Goal: Communication & Community: Ask a question

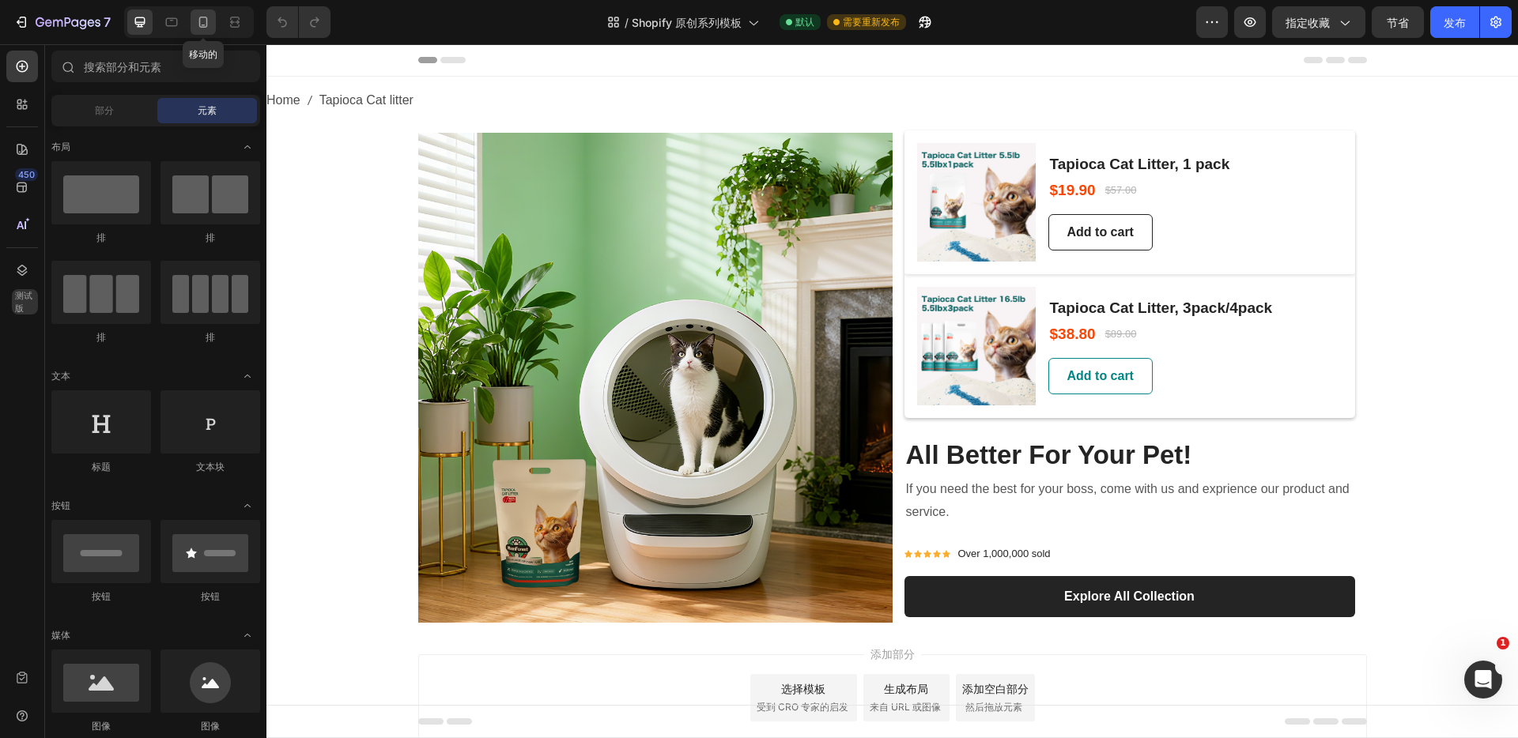
click at [206, 21] on icon at bounding box center [203, 22] width 16 height 16
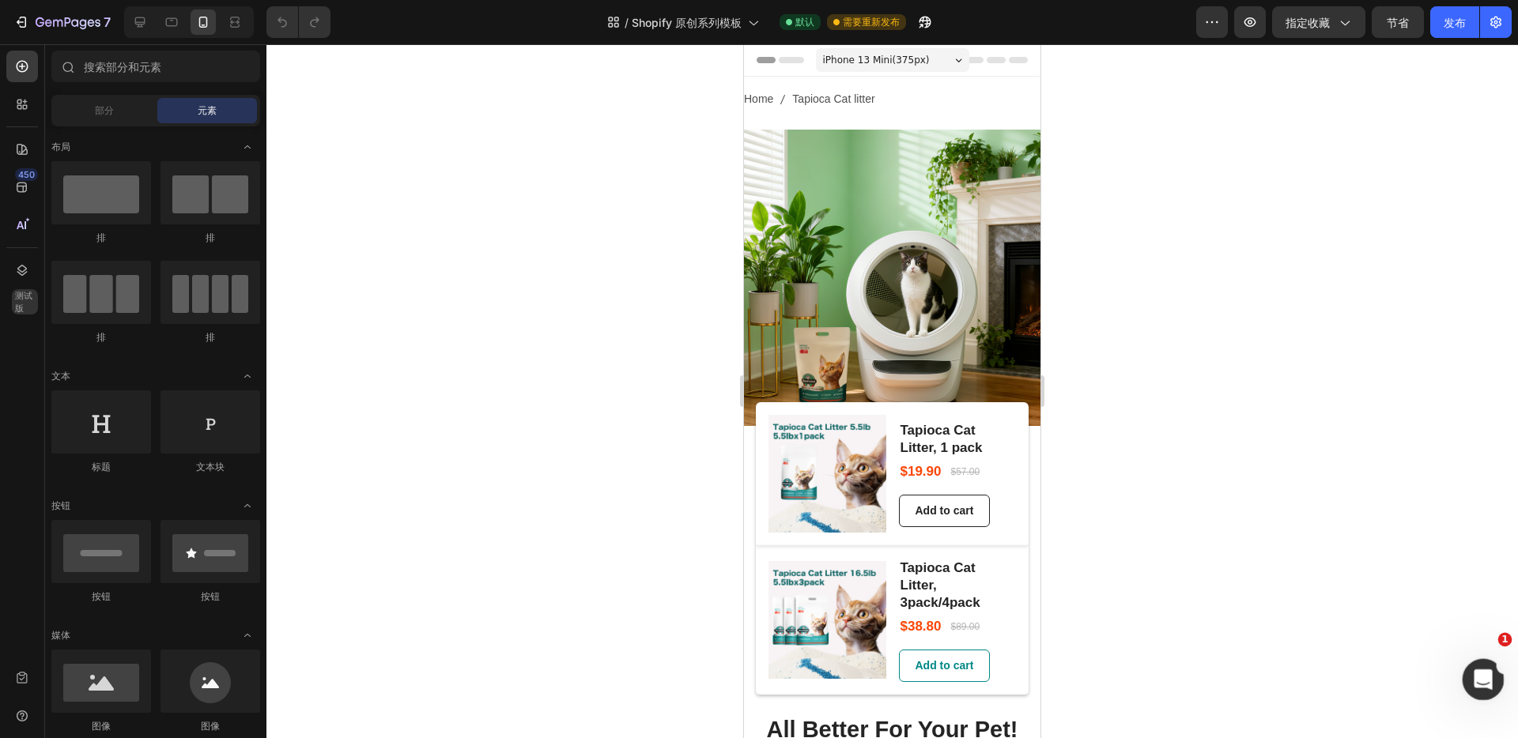
click at [1477, 674] on icon "开启 对讲信使" at bounding box center [1481, 678] width 26 height 26
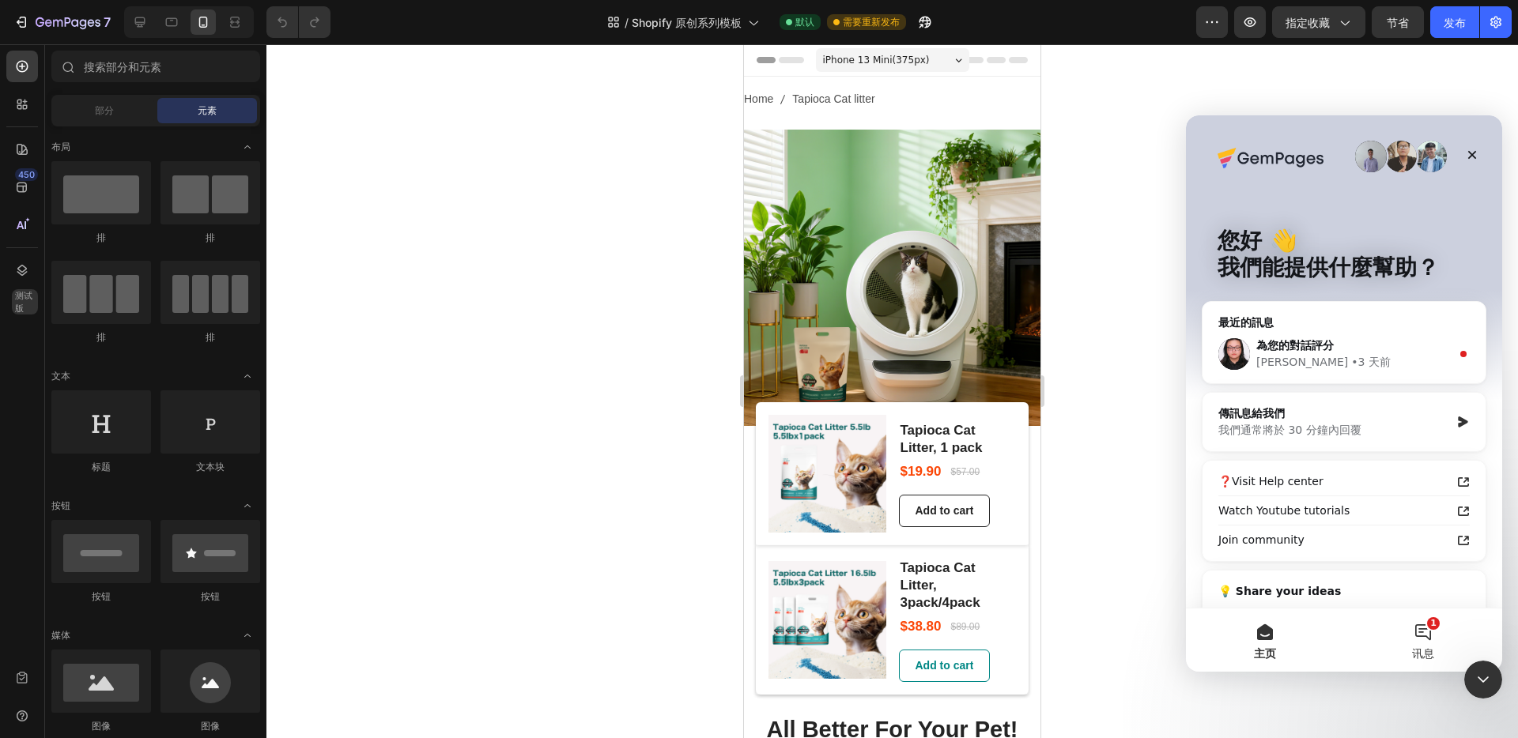
click at [1431, 633] on button "1 讯息" at bounding box center [1423, 640] width 158 height 63
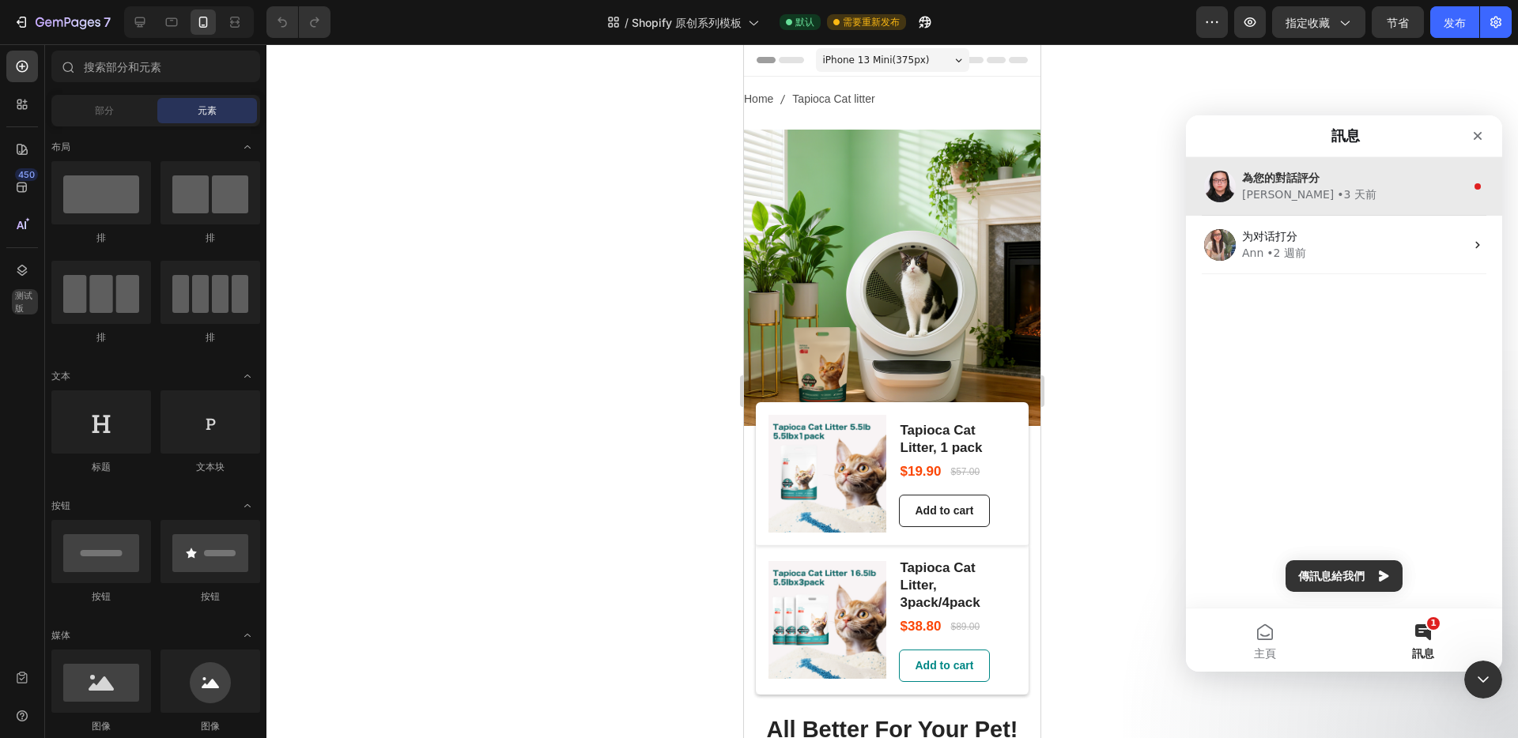
click at [1354, 194] on div "[PERSON_NAME] • [DATE]" at bounding box center [1353, 195] width 223 height 17
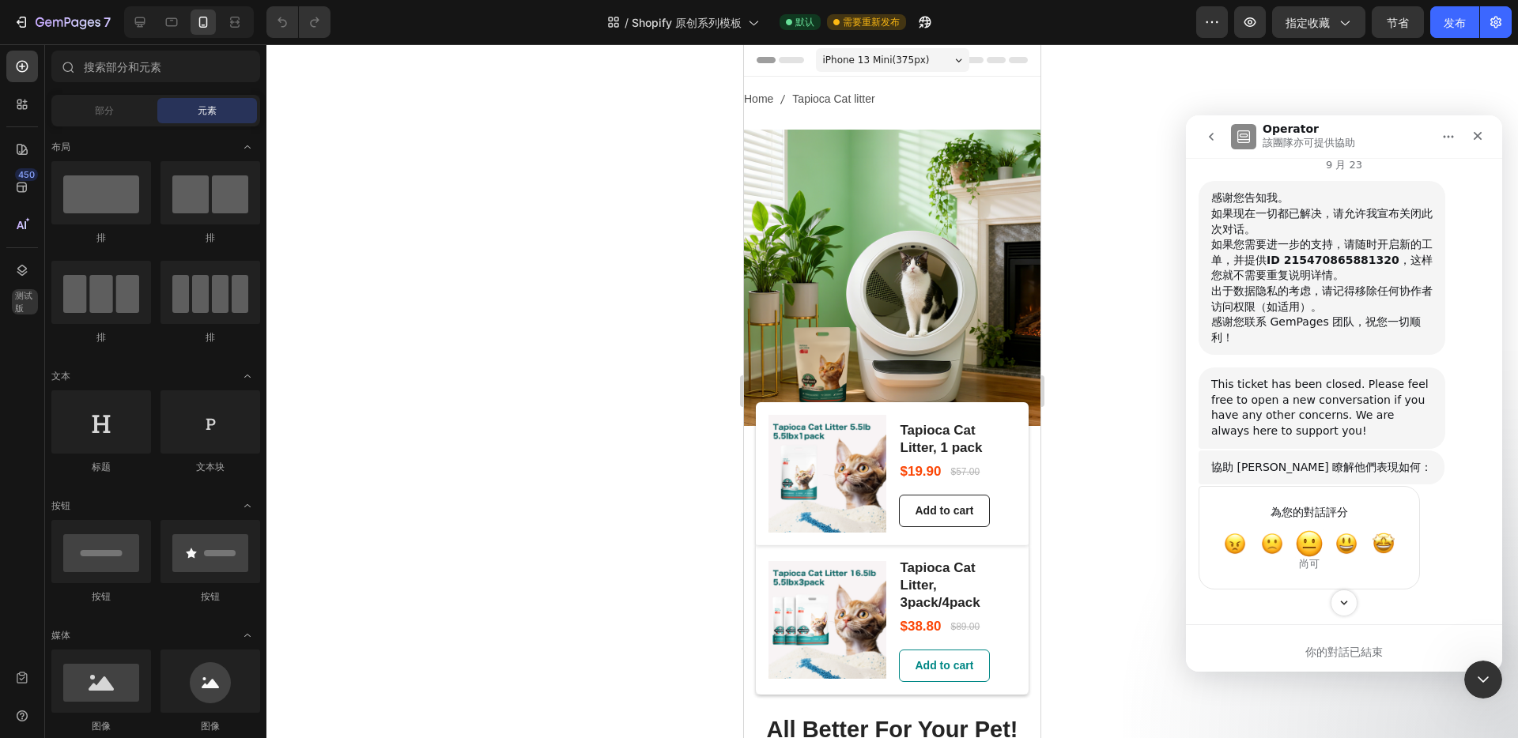
scroll to position [8592, 0]
click at [1337, 644] on div "你的對話已結束" at bounding box center [1344, 652] width 316 height 17
click at [1211, 139] on icon "go back" at bounding box center [1211, 137] width 5 height 8
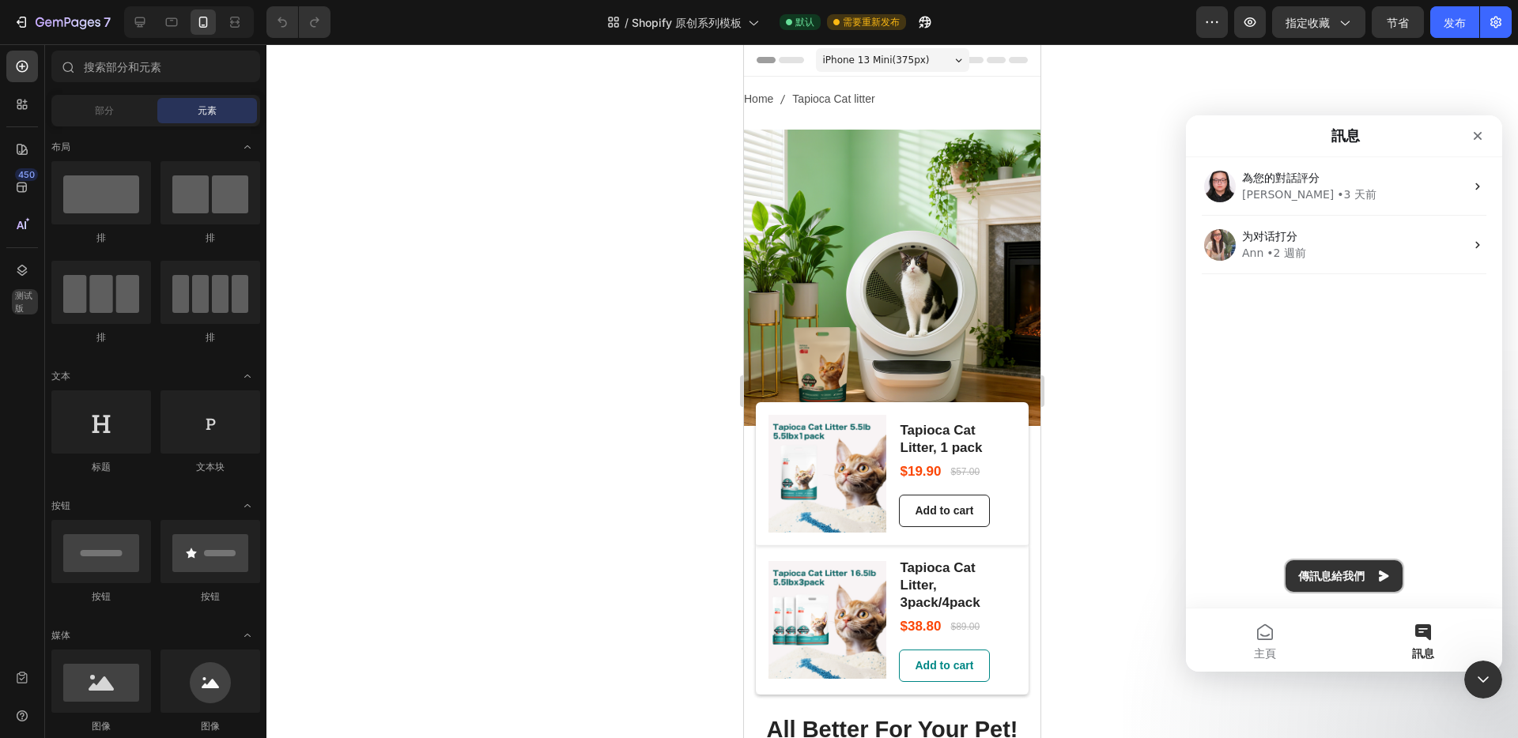
click at [1332, 576] on button "傳訊息給我們" at bounding box center [1343, 576] width 117 height 32
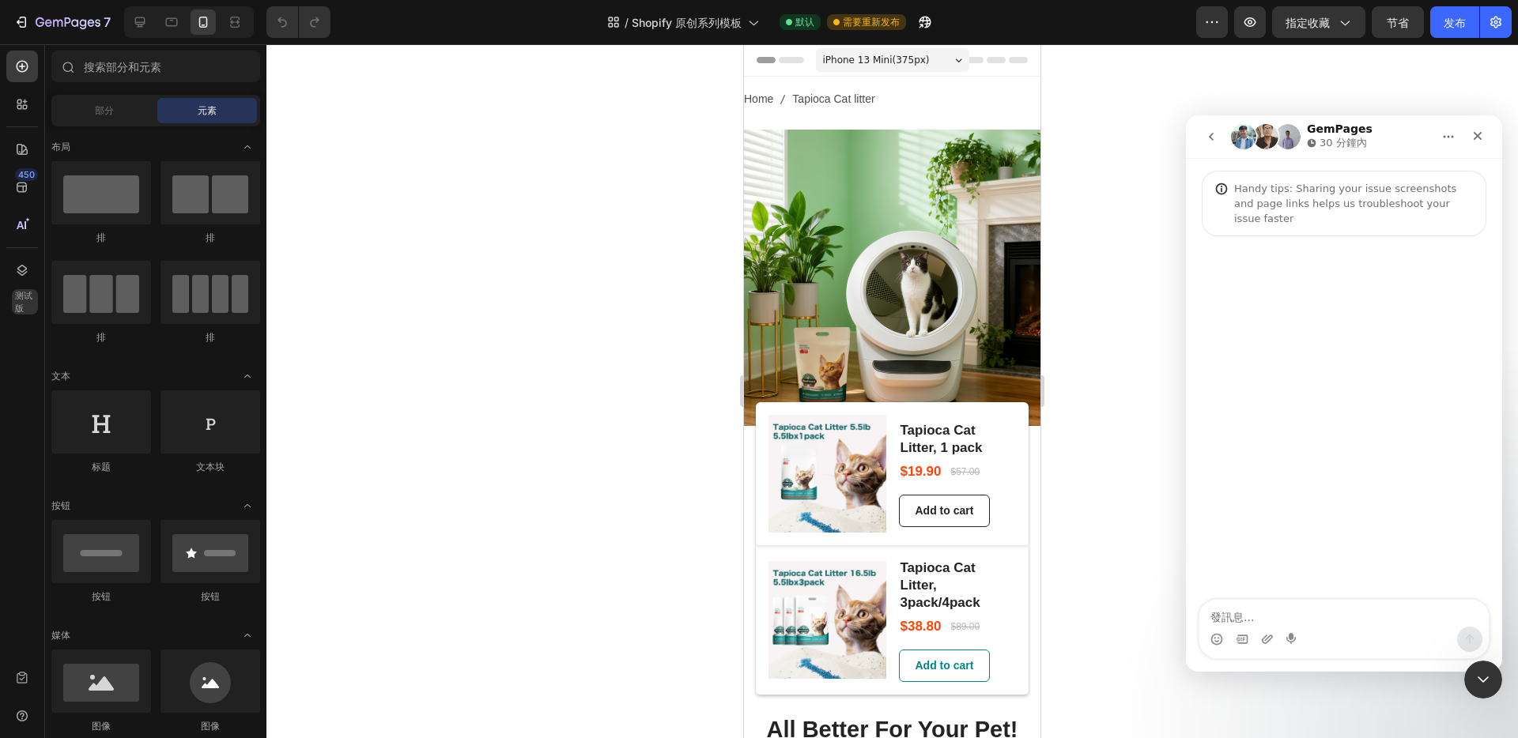
click at [1302, 615] on textarea "發訊息..." at bounding box center [1343, 613] width 289 height 27
drag, startPoint x: 1288, startPoint y: 621, endPoint x: 1188, endPoint y: 617, distance: 99.7
click at [1186, 616] on html "GemPages 30 分鐘內 Handy tips: Sharing your issue screenshots and page links helps…" at bounding box center [1344, 393] width 316 height 557
type textarea "人工"
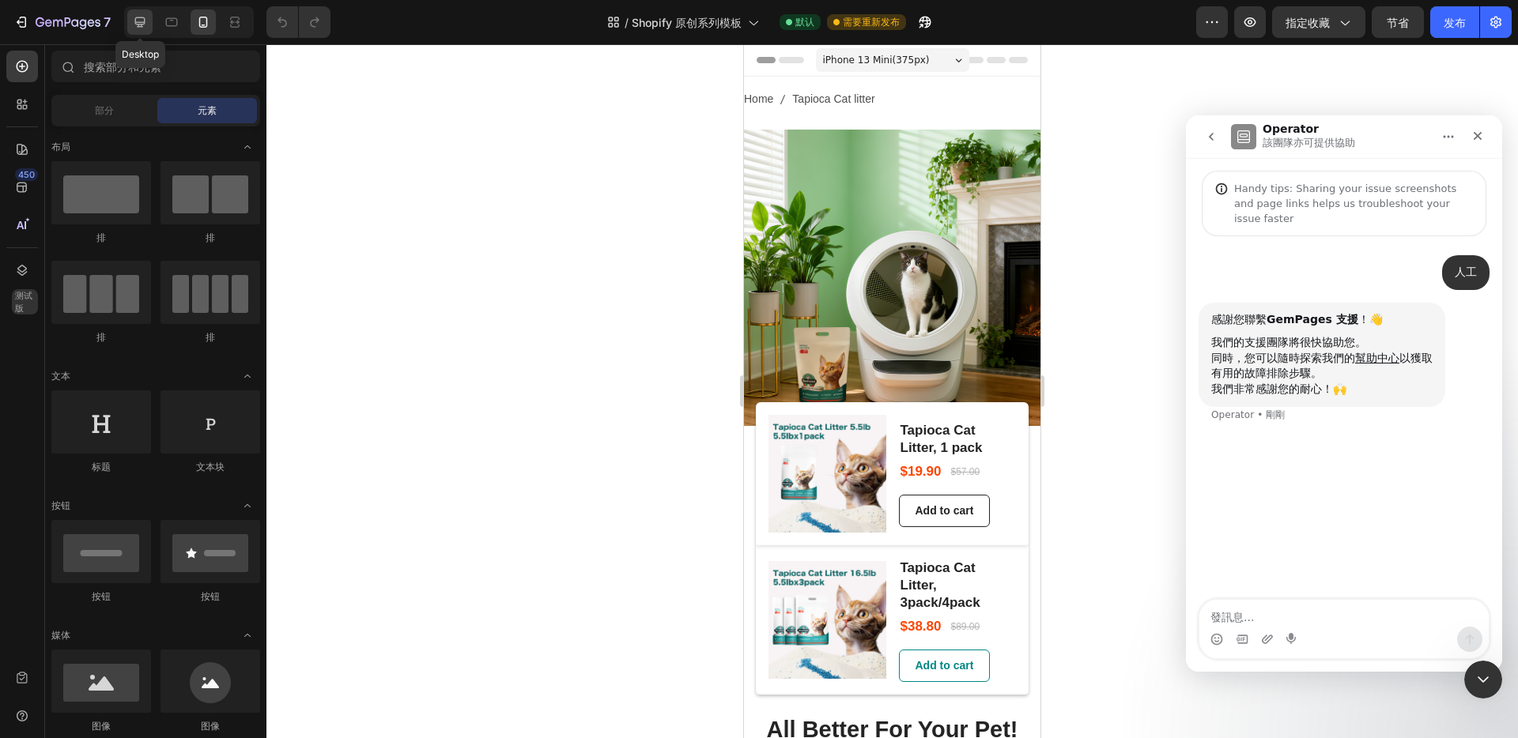
click at [139, 24] on icon at bounding box center [140, 22] width 10 height 10
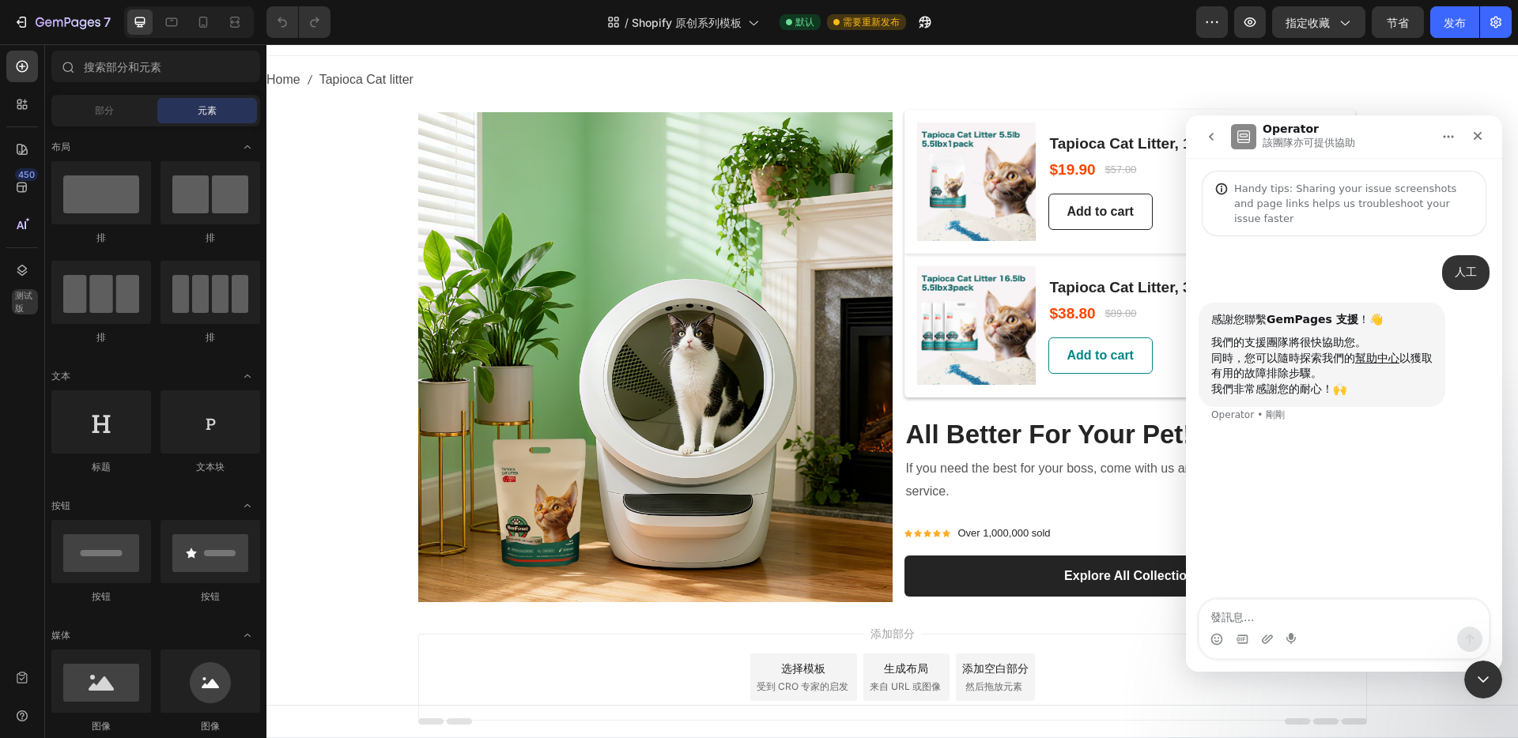
scroll to position [41, 0]
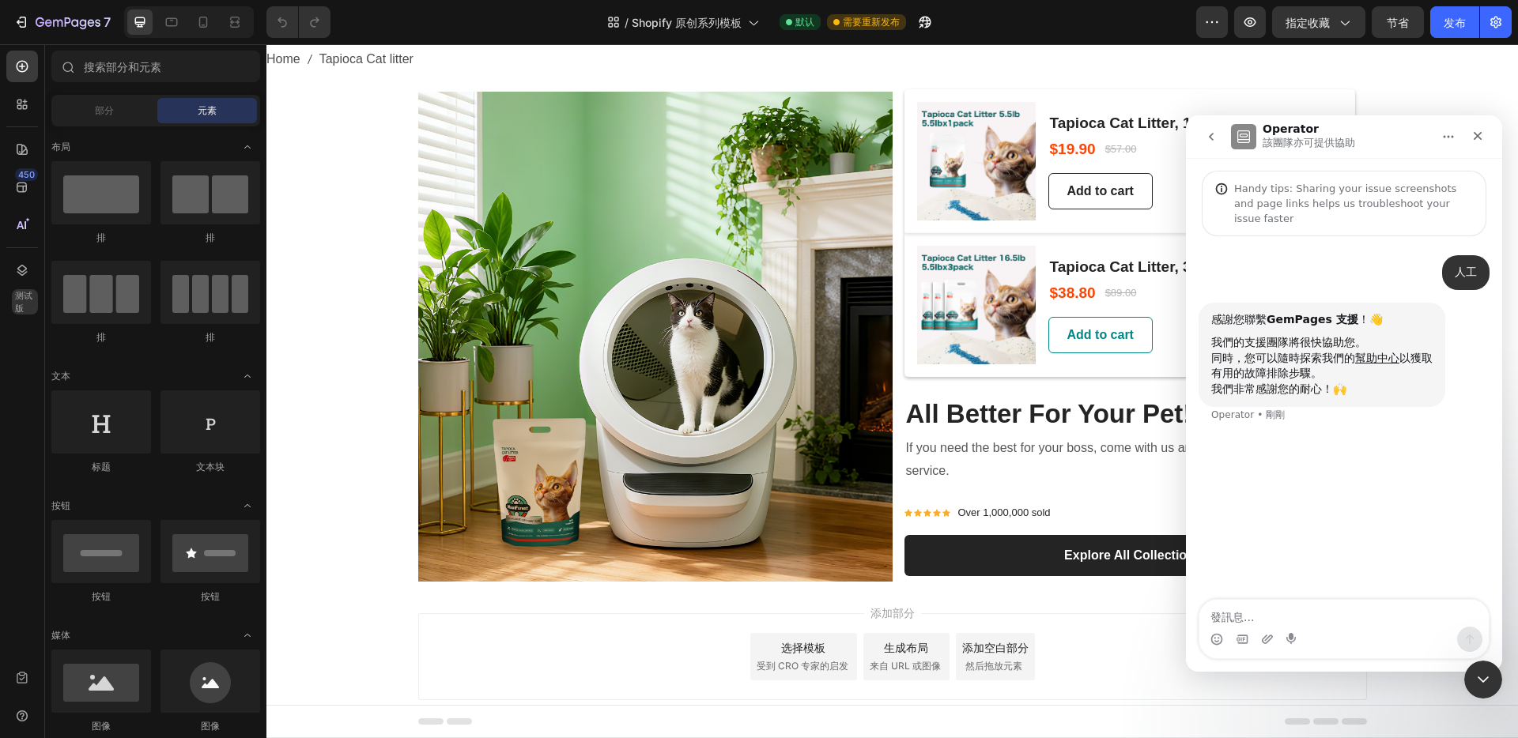
click at [817, 657] on div "选择模板 受到 CRO 专家的启发" at bounding box center [803, 656] width 107 height 47
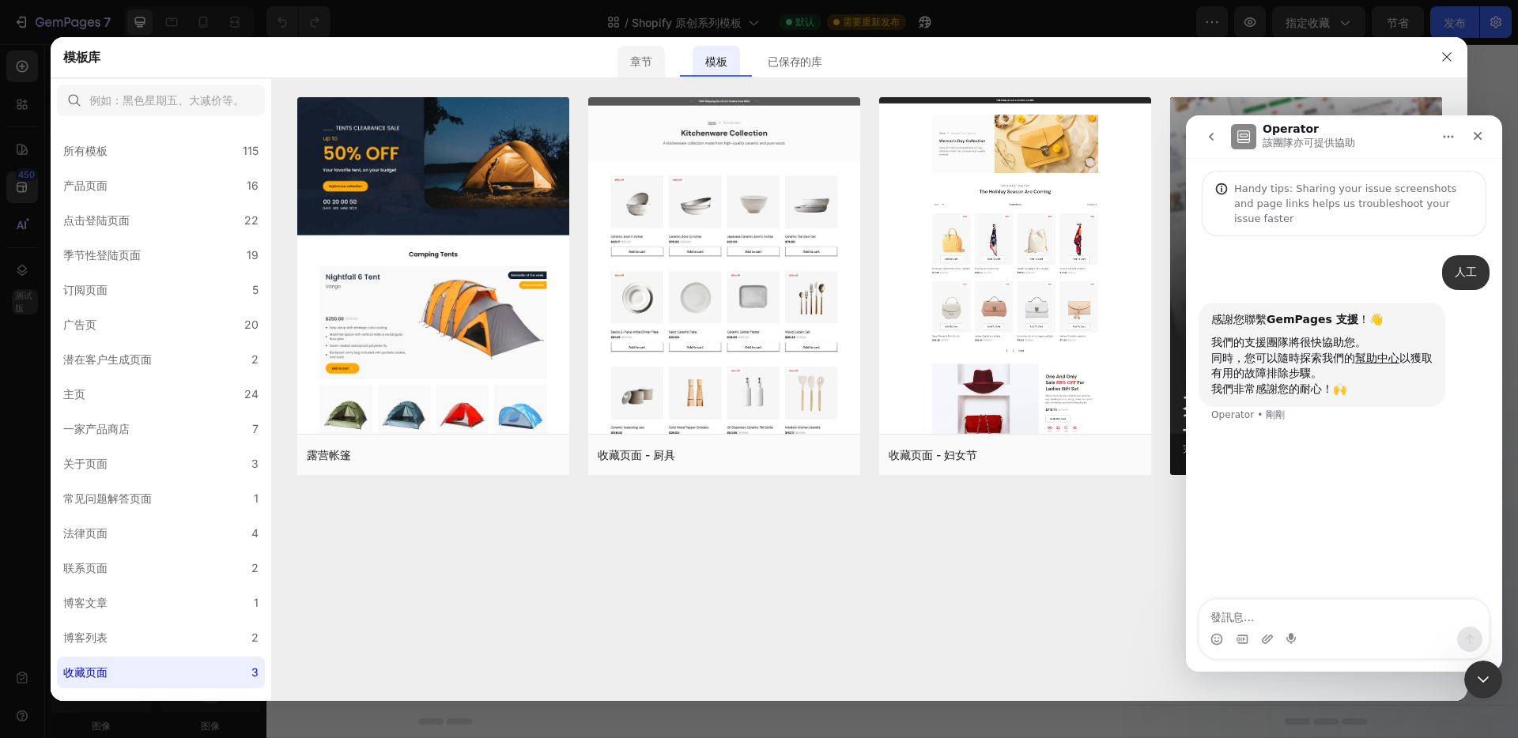
click at [637, 62] on font "章节" at bounding box center [640, 61] width 21 height 13
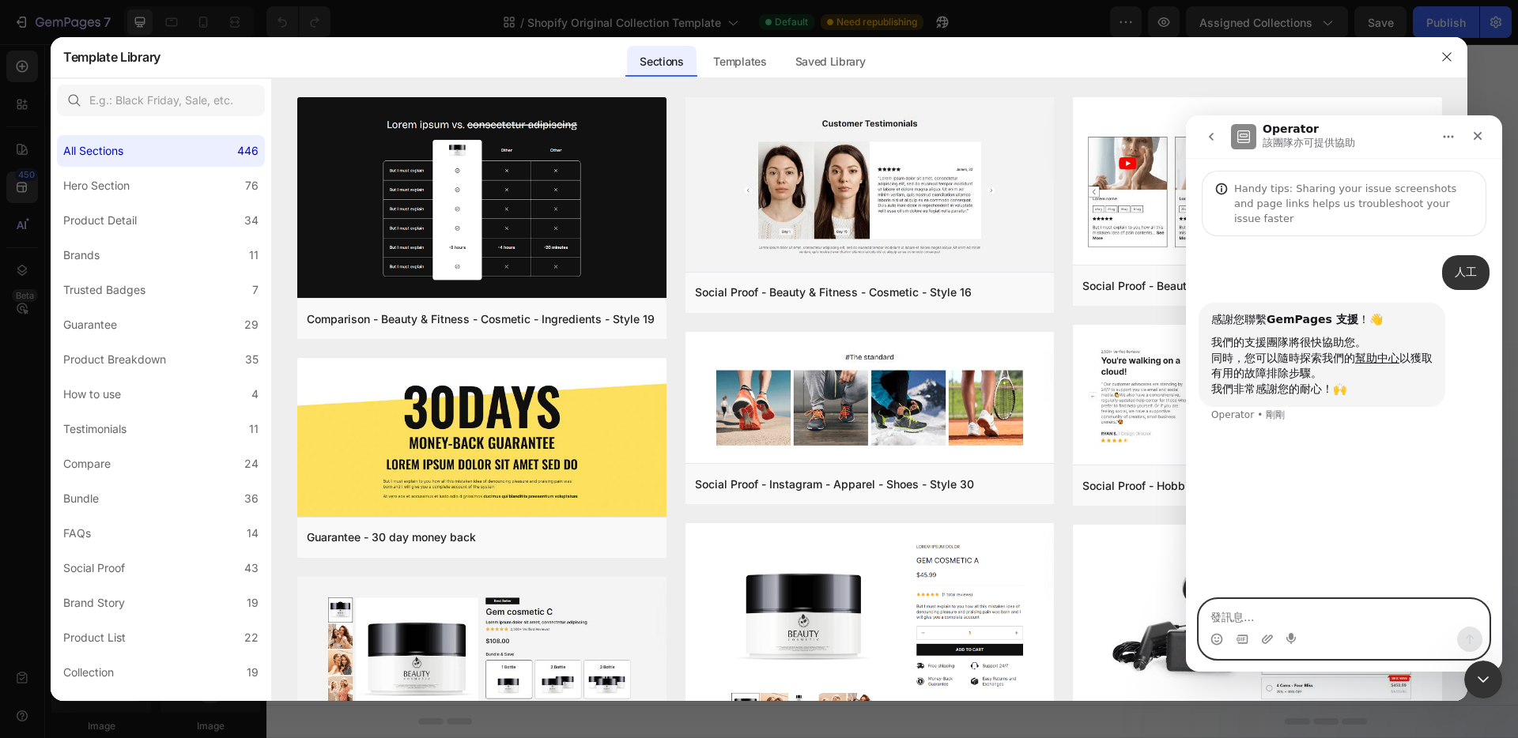
click at [1272, 619] on textarea "發訊息..." at bounding box center [1343, 613] width 289 height 27
click at [1262, 616] on textarea "發訊息..." at bounding box center [1343, 613] width 289 height 27
click at [1229, 616] on textarea "發訊息..." at bounding box center [1343, 613] width 289 height 27
type textarea "佝"
type textarea "w"
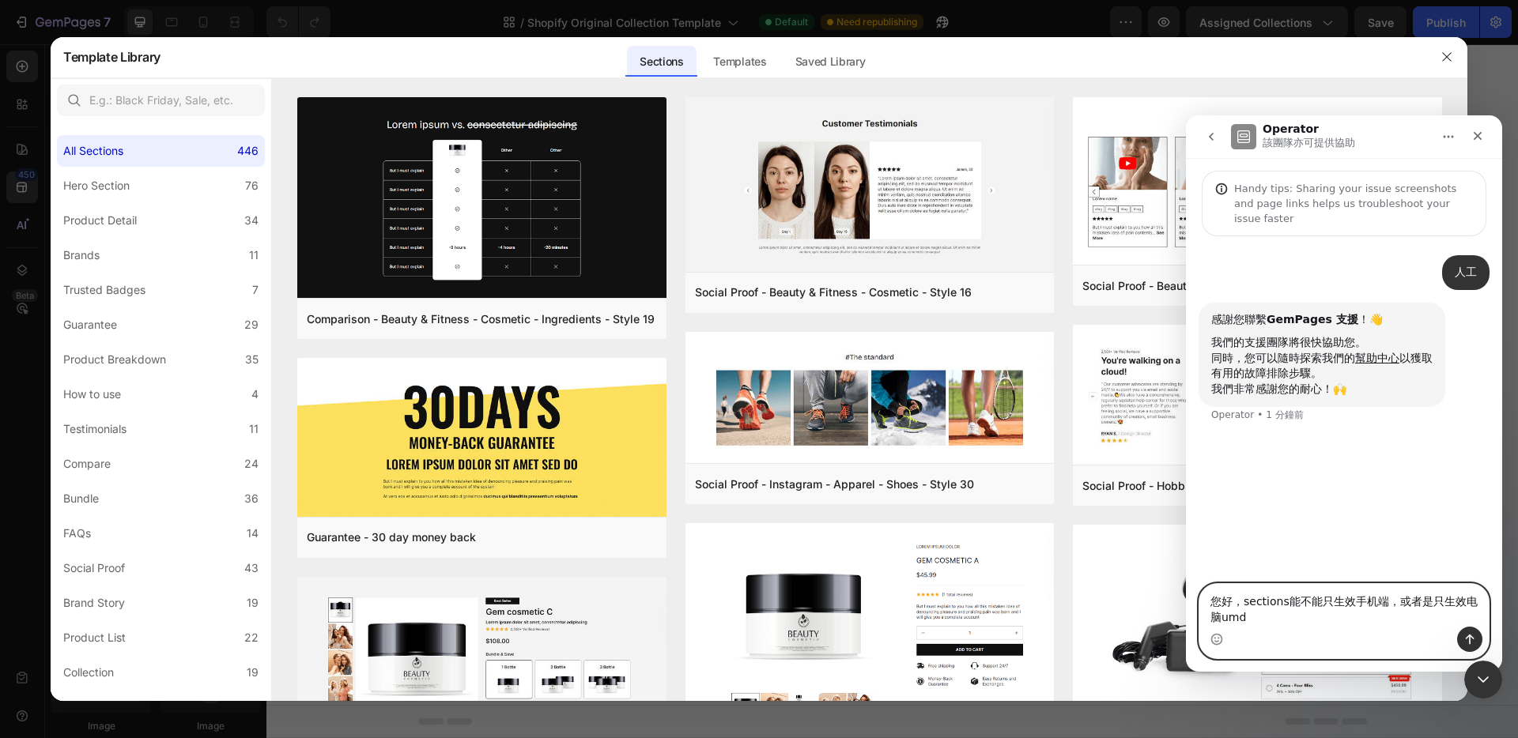
type textarea "您好，sections能不能只生效手机端，或者是只生效电脑端"
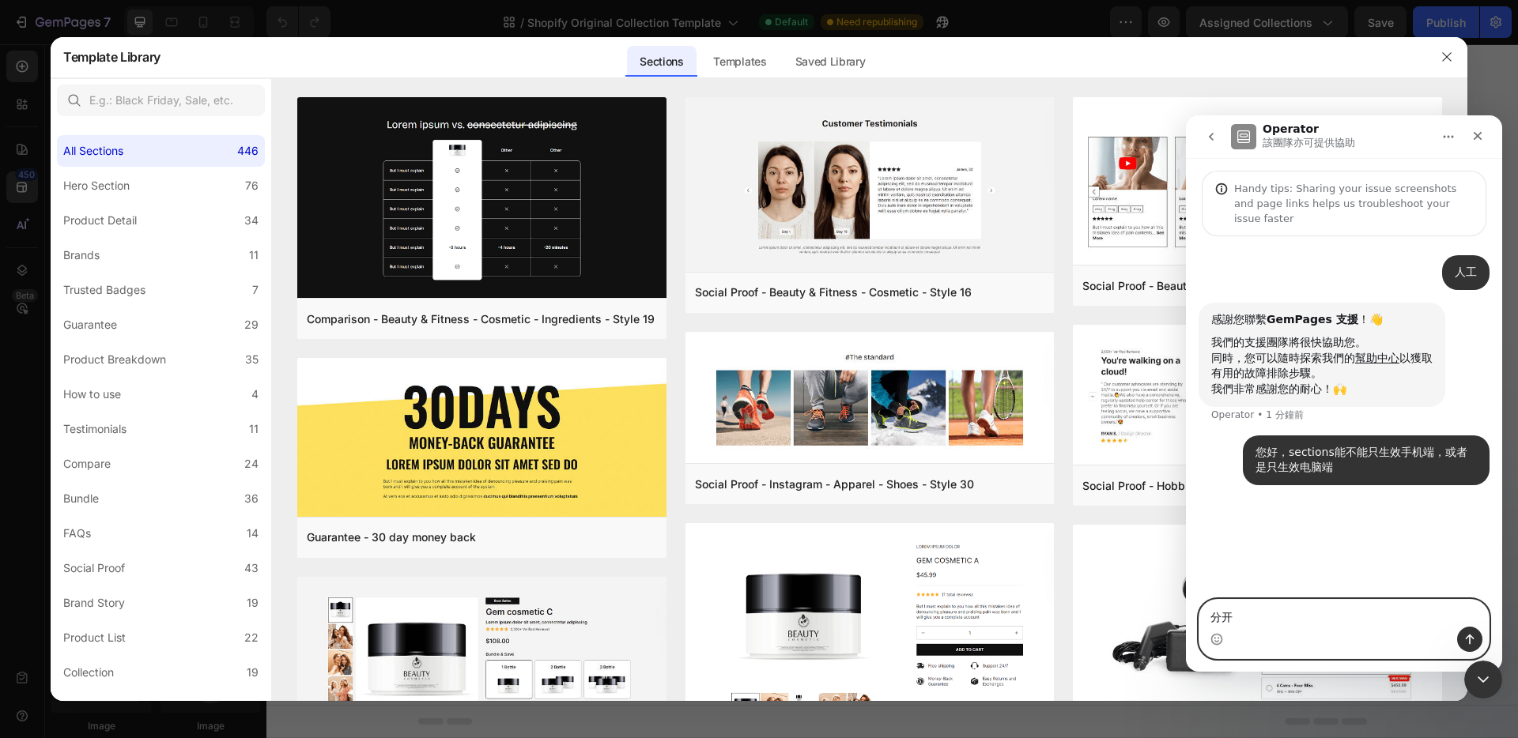
type textarea "分"
type textarea "独立生效"
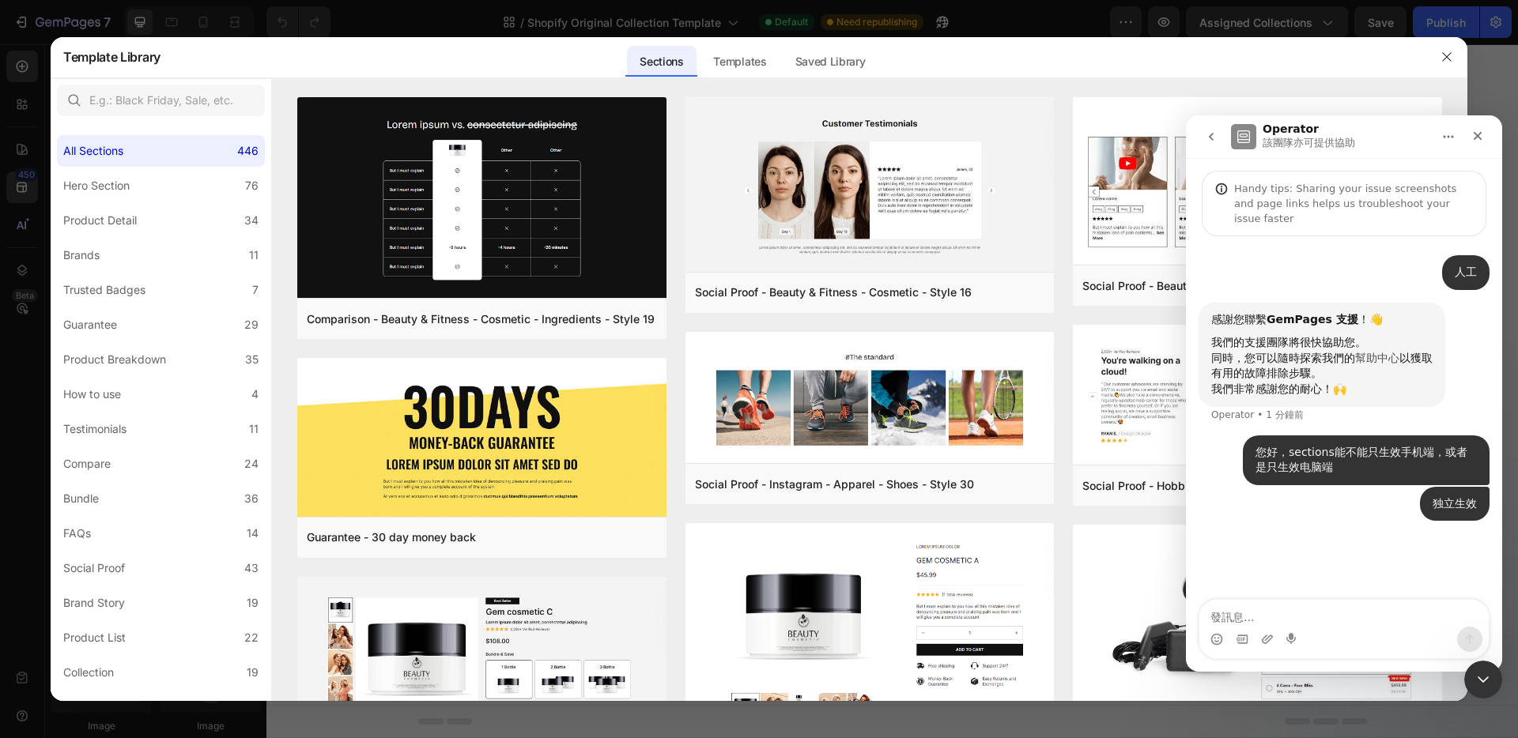
click at [1367, 352] on link "幫助中心" at bounding box center [1377, 358] width 44 height 13
click at [1329, 445] on div "您好，sections能不能只生效手机端，或者是只生效电脑端" at bounding box center [1365, 460] width 221 height 31
drag, startPoint x: 1290, startPoint y: 438, endPoint x: 1330, endPoint y: 437, distance: 40.3
click at [1330, 445] on div "您好，sections能不能只生效手机端，或者是只生效电脑端" at bounding box center [1365, 460] width 221 height 31
copy div "sections"
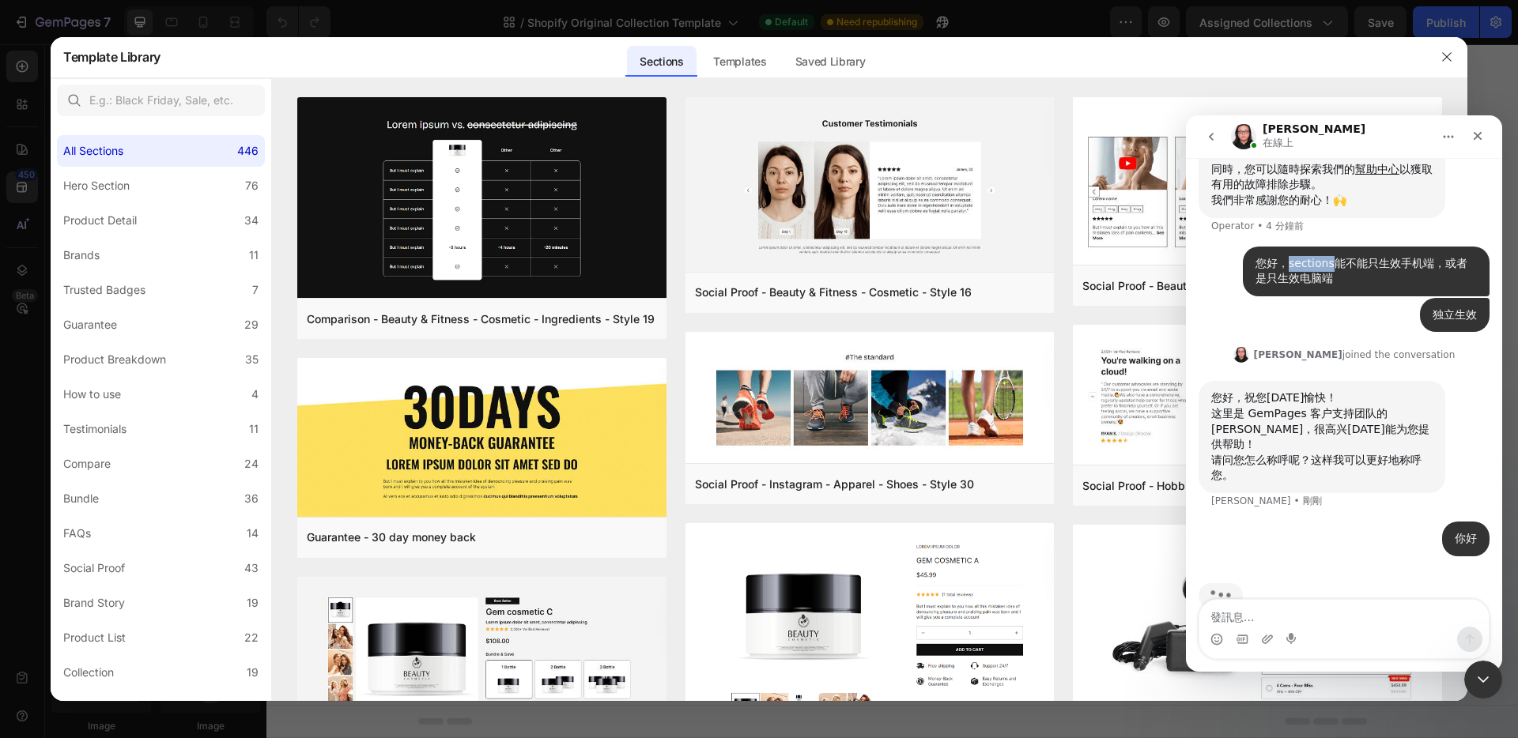
scroll to position [208, 0]
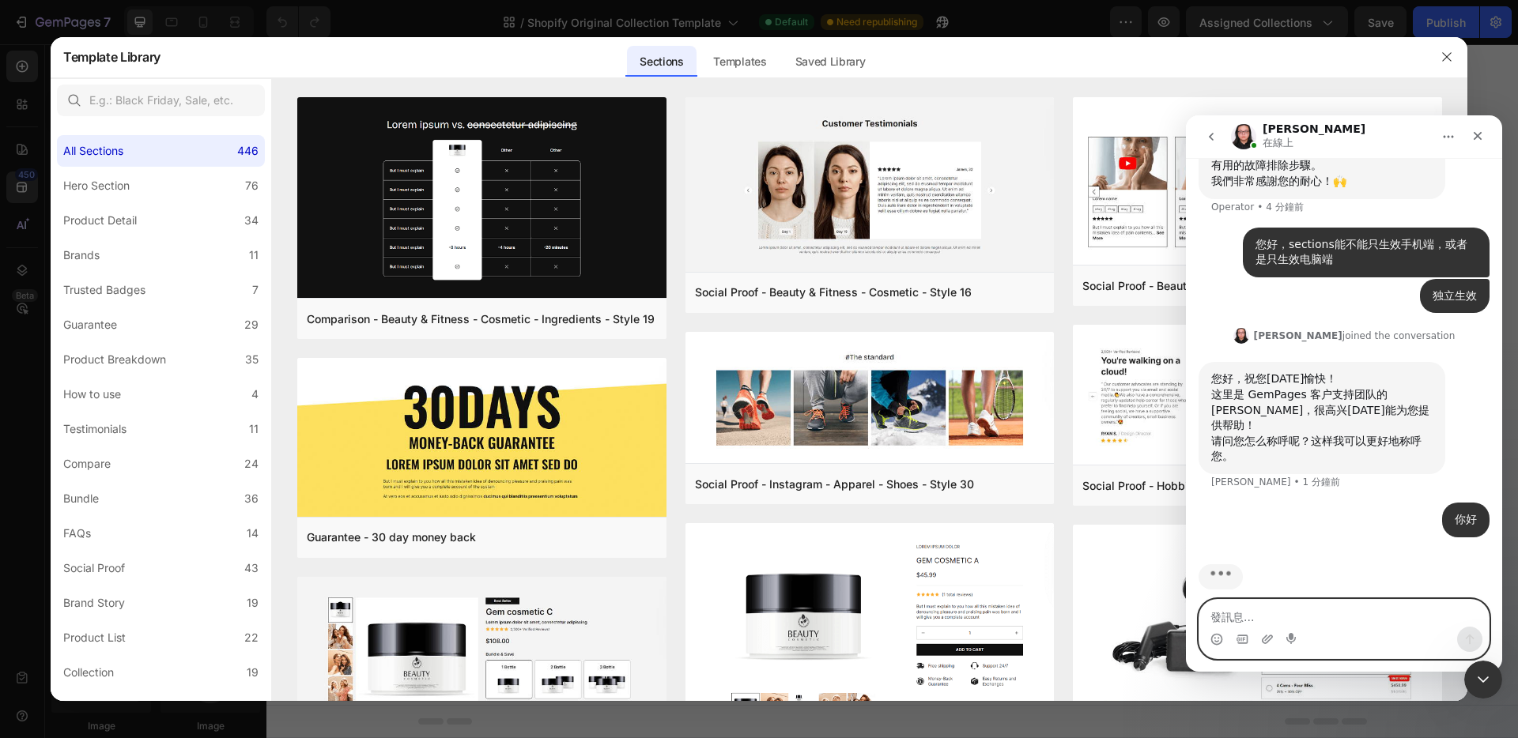
click at [1294, 614] on textarea "發訊息..." at bounding box center [1343, 613] width 289 height 27
click at [1259, 613] on textarea "發訊息..." at bounding box center [1343, 613] width 289 height 27
click at [1259, 617] on textarea "發訊息..." at bounding box center [1343, 613] width 289 height 27
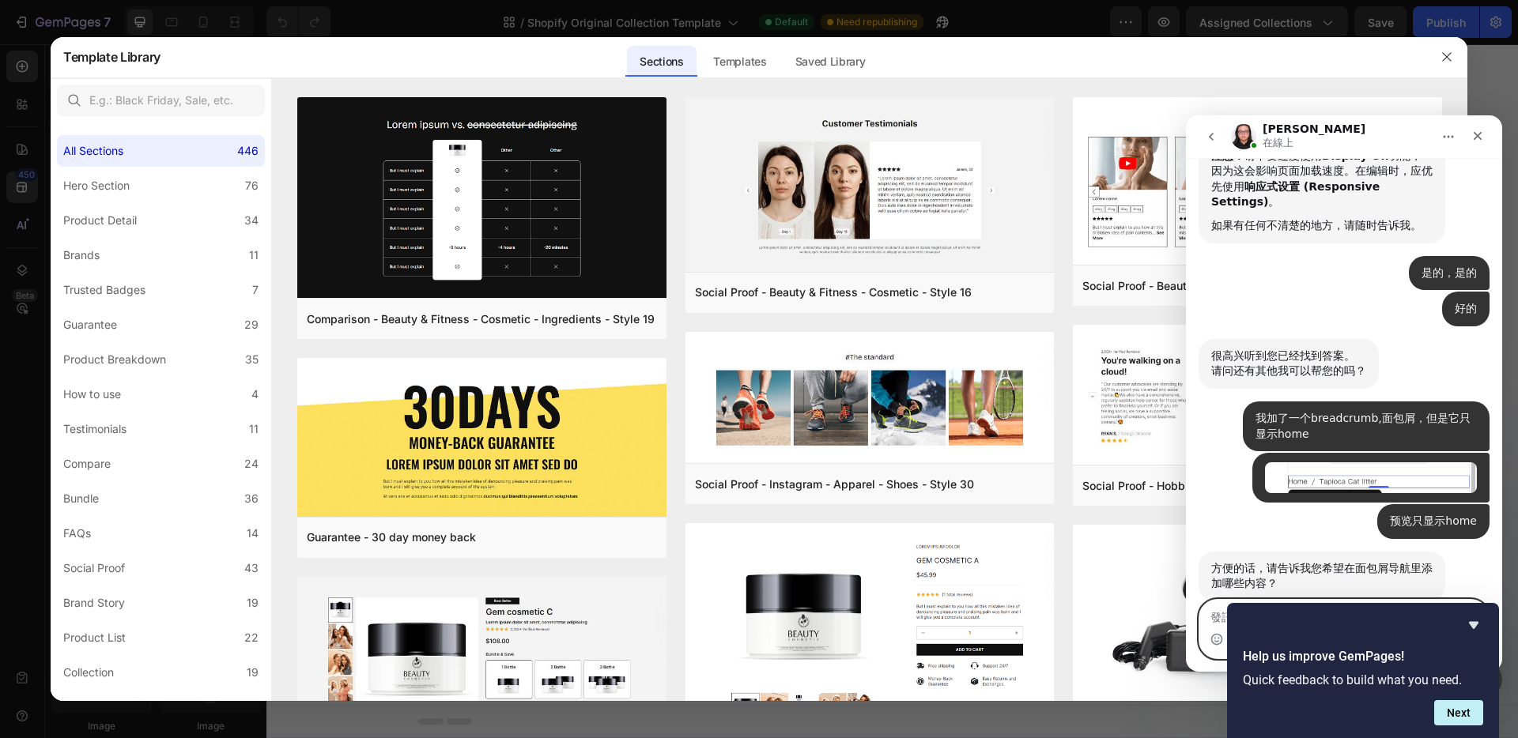
scroll to position [990, 0]
